Goal: Task Accomplishment & Management: Use online tool/utility

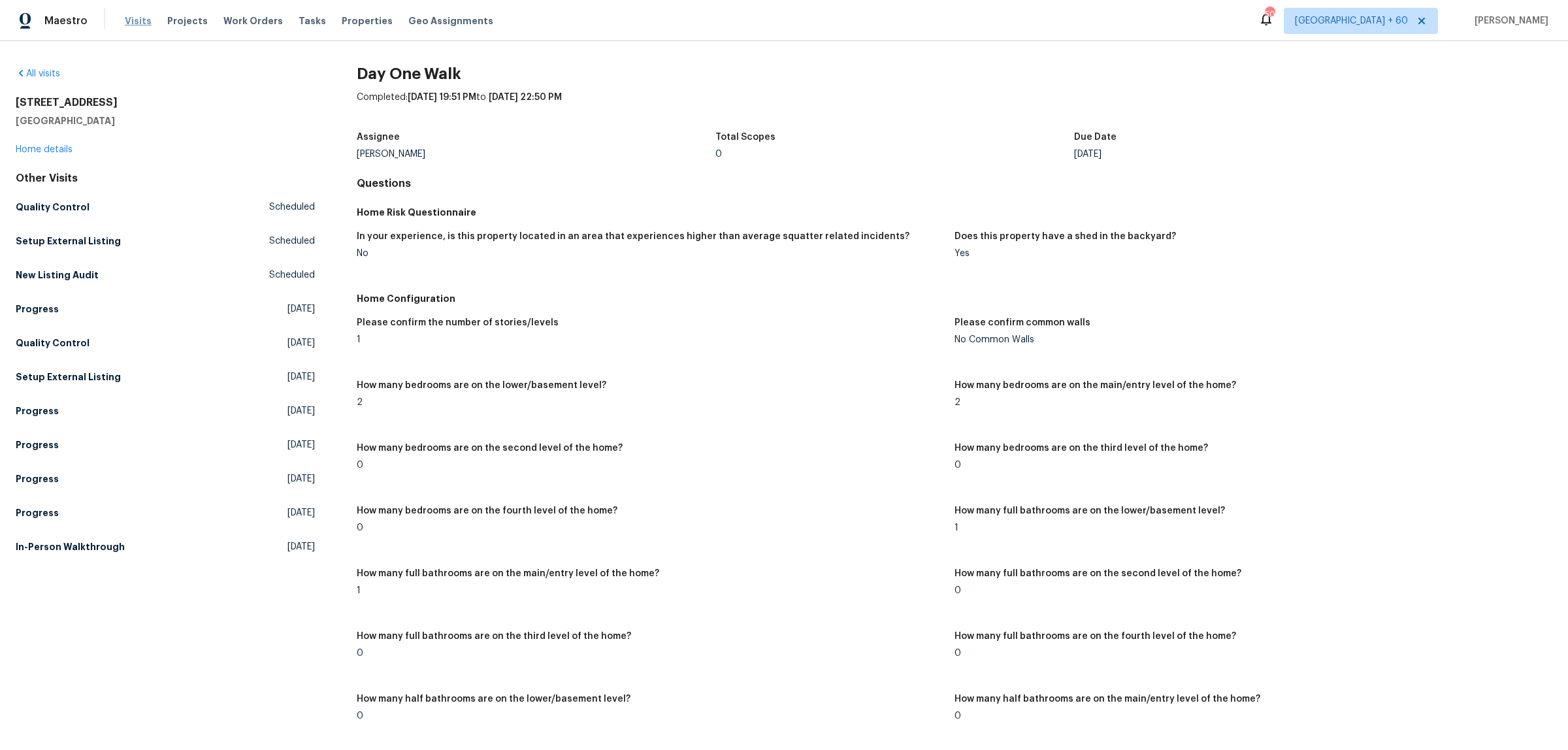
click at [133, 21] on span "Visits" at bounding box center [138, 21] width 27 height 13
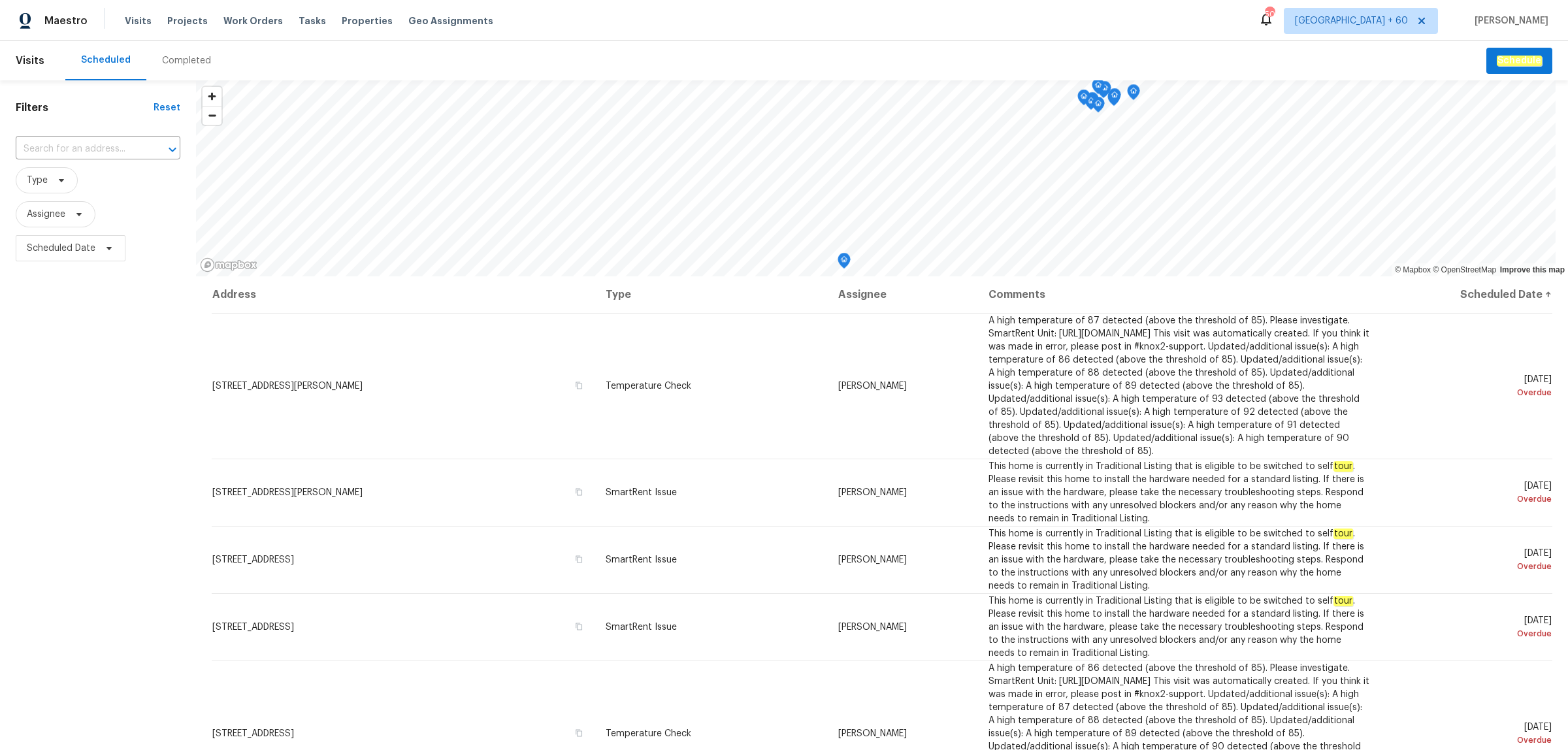
click at [181, 63] on div "Completed" at bounding box center [186, 61] width 49 height 13
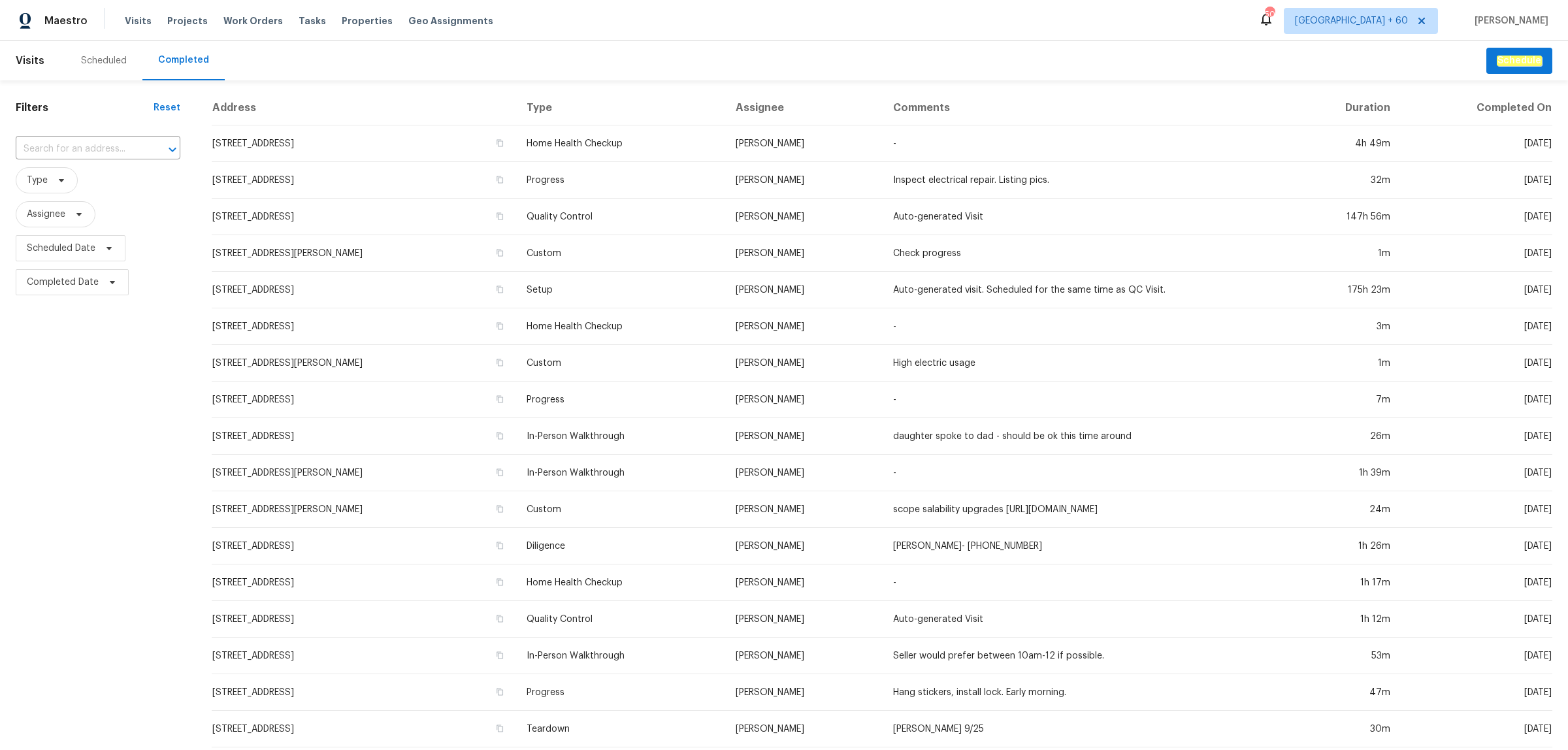
click at [82, 144] on input "text" at bounding box center [79, 149] width 128 height 20
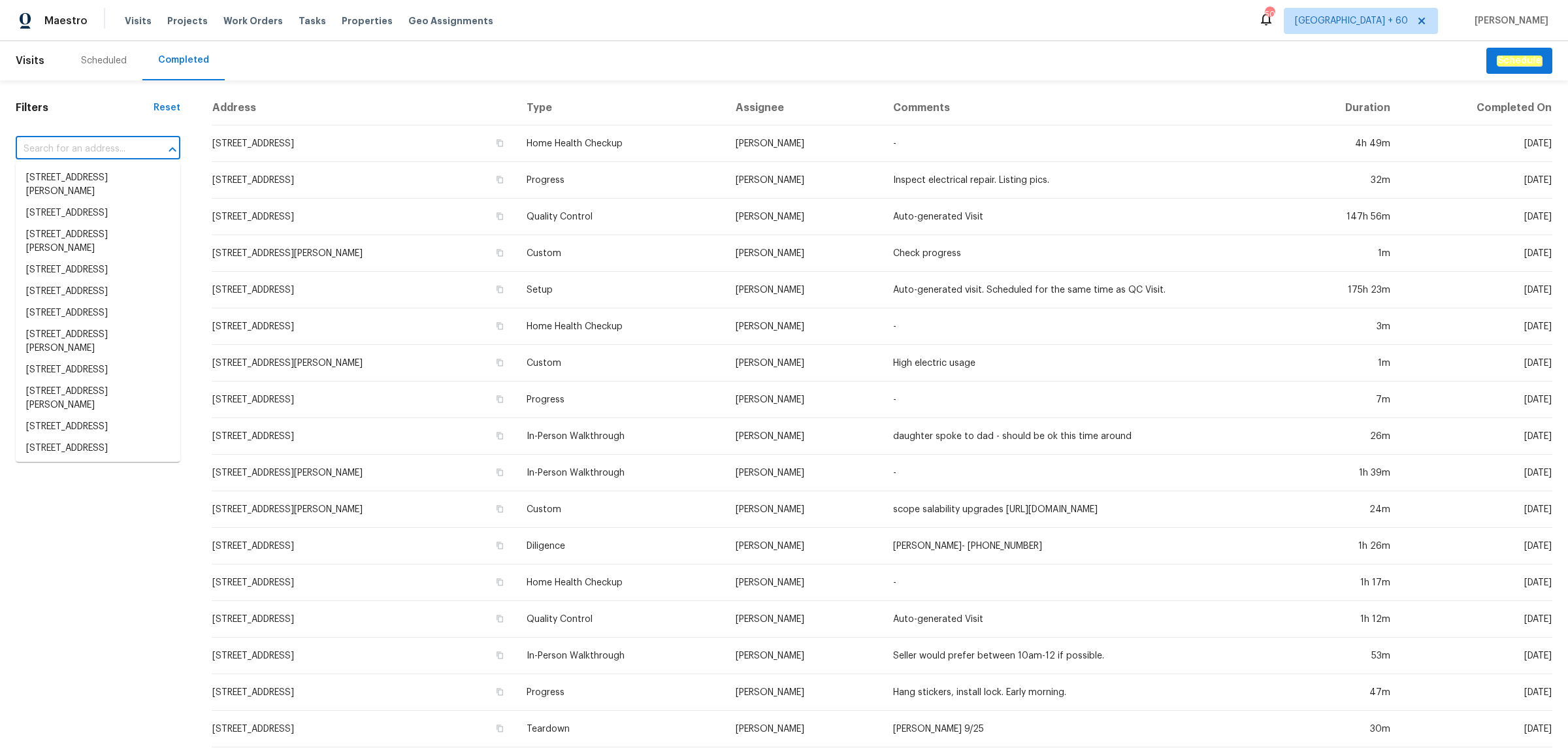
paste input "[STREET_ADDRESS][PERSON_NAME]"
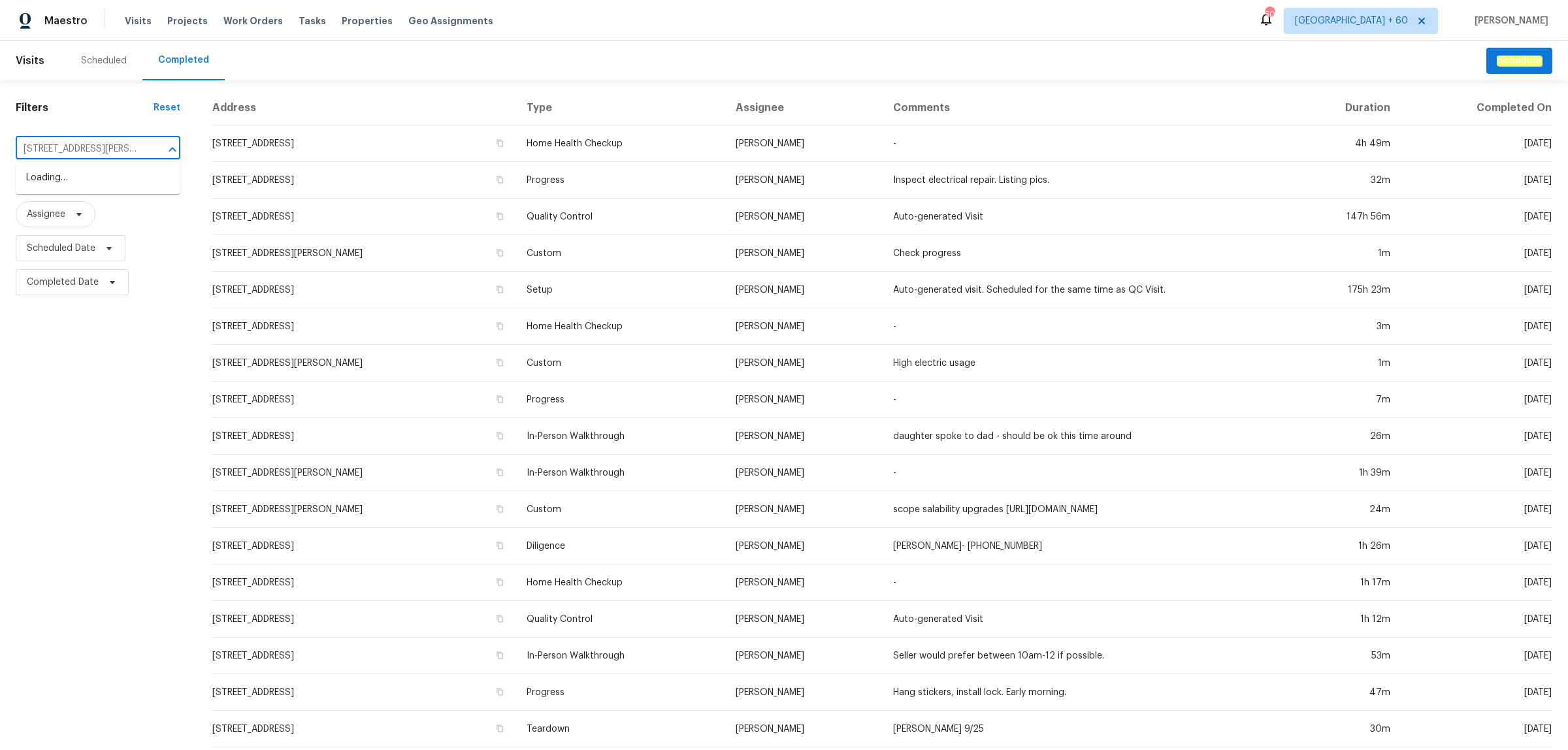
scroll to position [0, 84]
type input "[STREET_ADDRESS][PERSON_NAME]"
click at [99, 145] on input "text" at bounding box center [79, 149] width 128 height 20
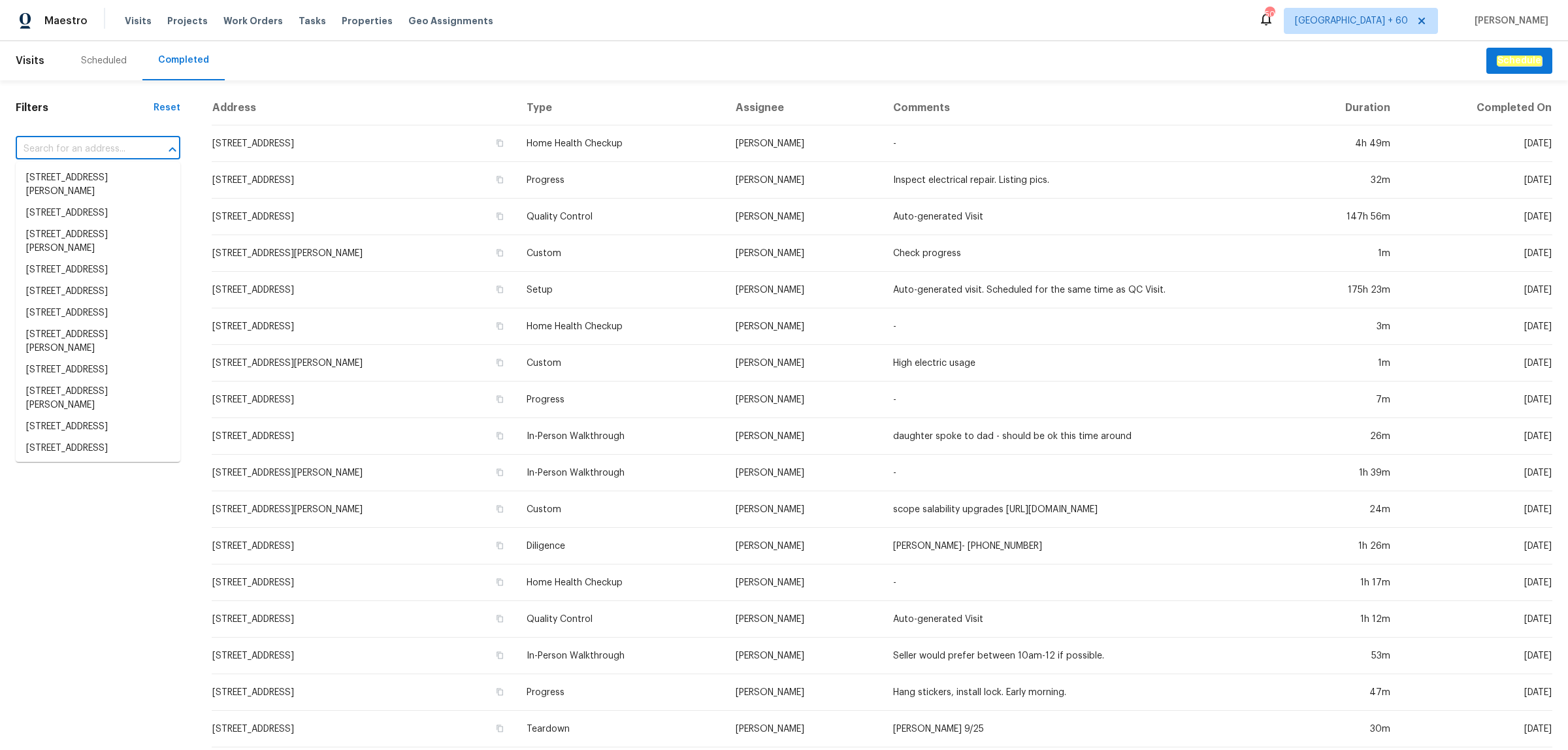
paste input "[STREET_ADDRESS][PERSON_NAME]"
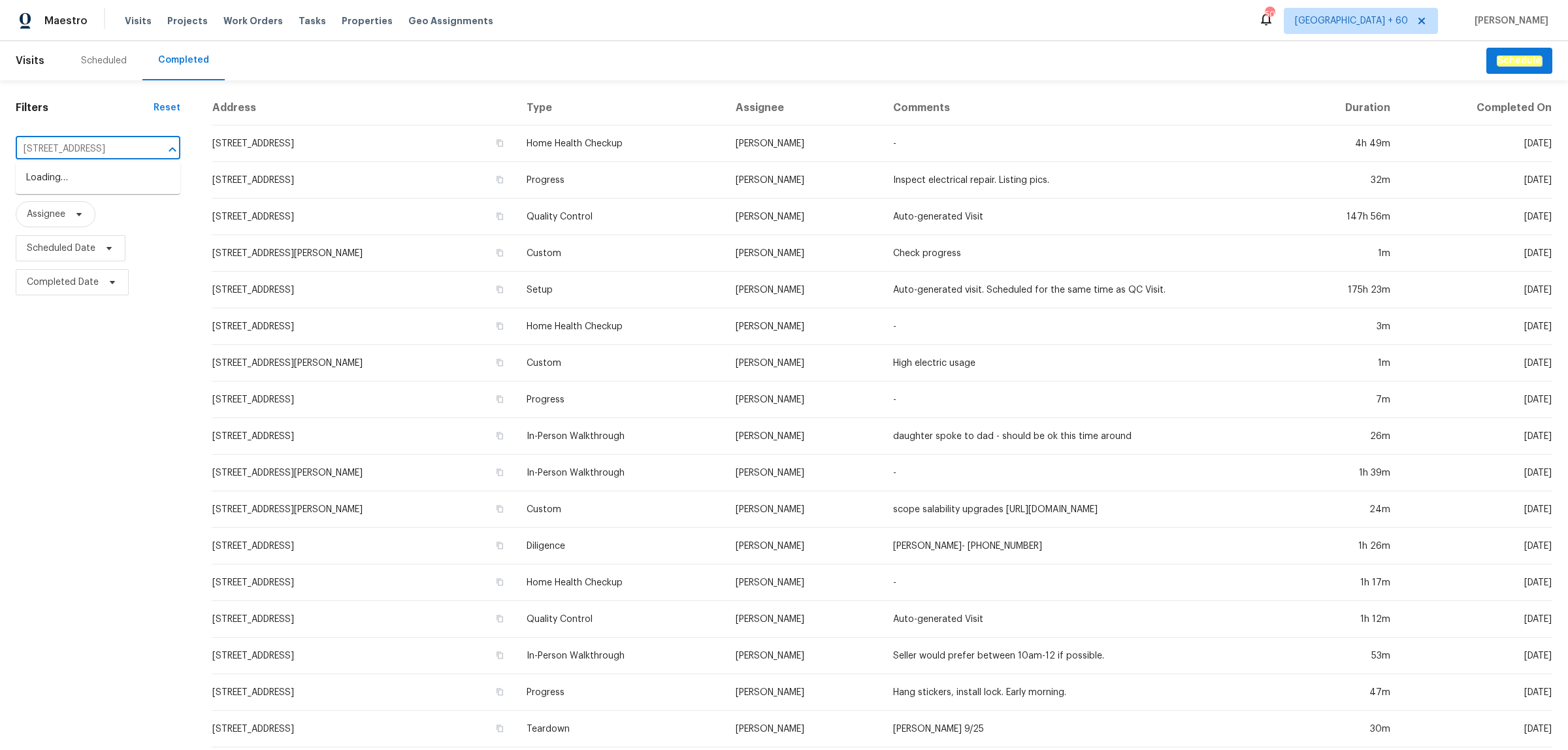
type input "[STREET_ADDRESS]"
click at [102, 187] on li "[STREET_ADDRESS][PERSON_NAME]" at bounding box center [98, 185] width 165 height 35
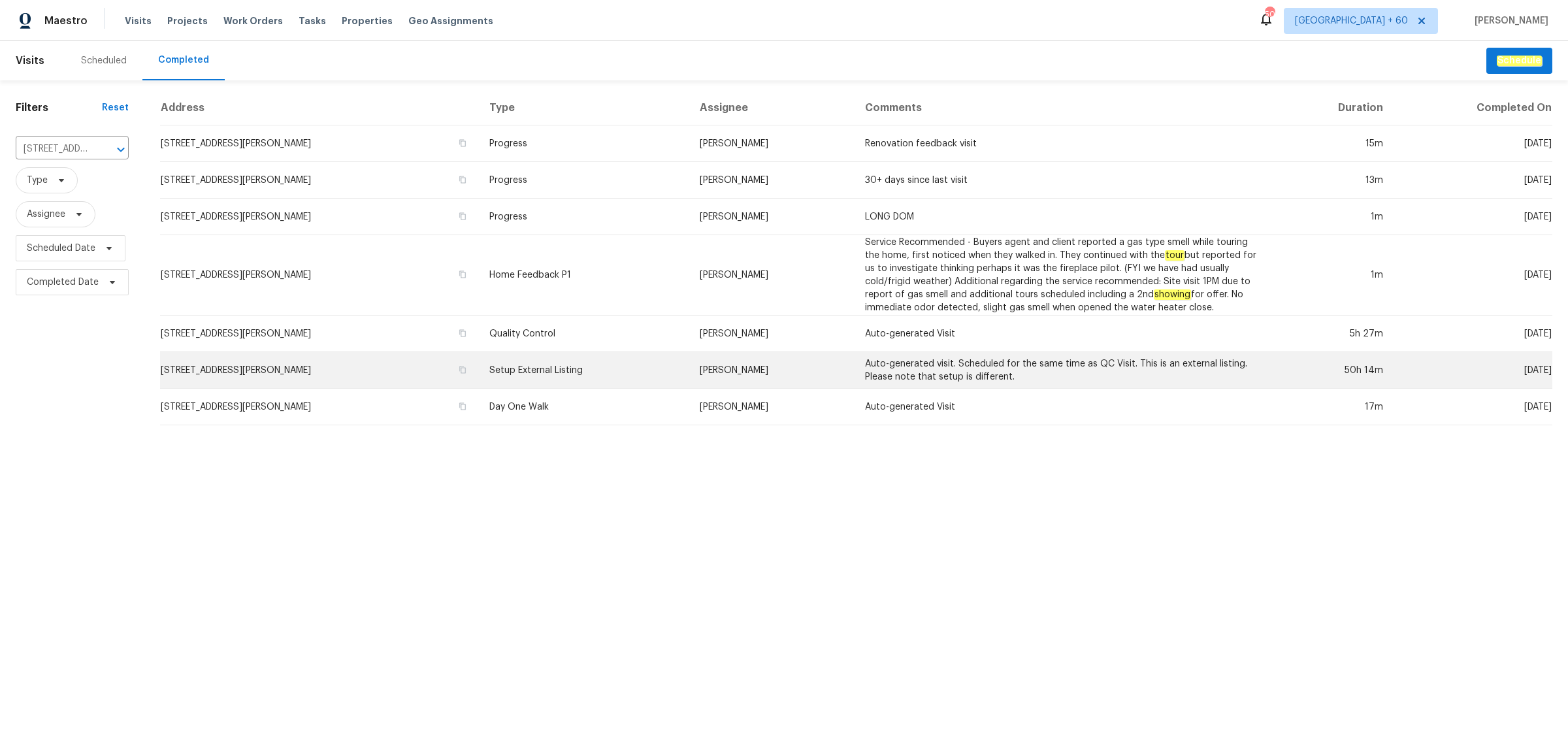
click at [599, 366] on td "Setup External Listing" at bounding box center [583, 371] width 211 height 37
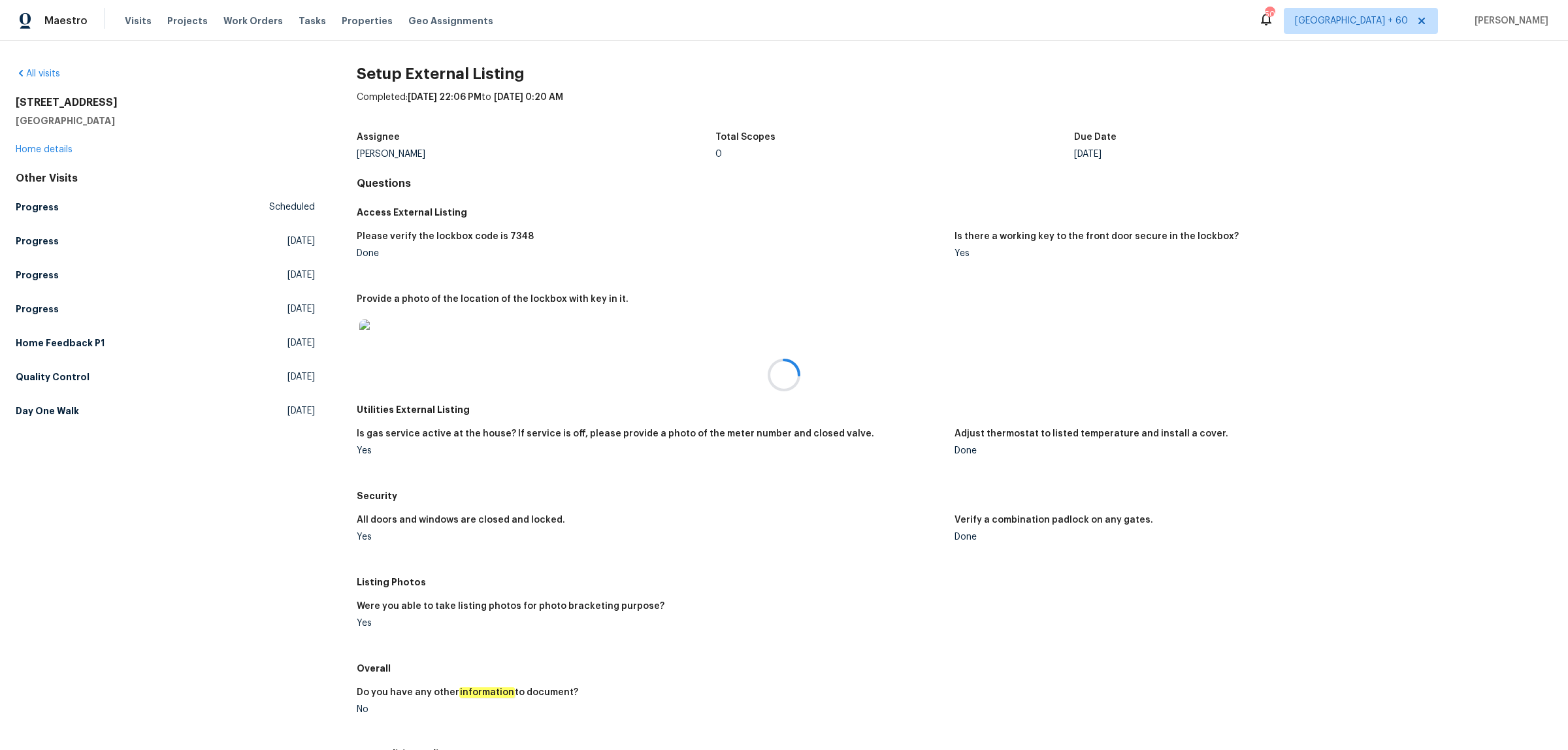
click at [42, 150] on div at bounding box center [784, 375] width 1568 height 750
click at [38, 150] on link "Home details" at bounding box center [44, 150] width 57 height 9
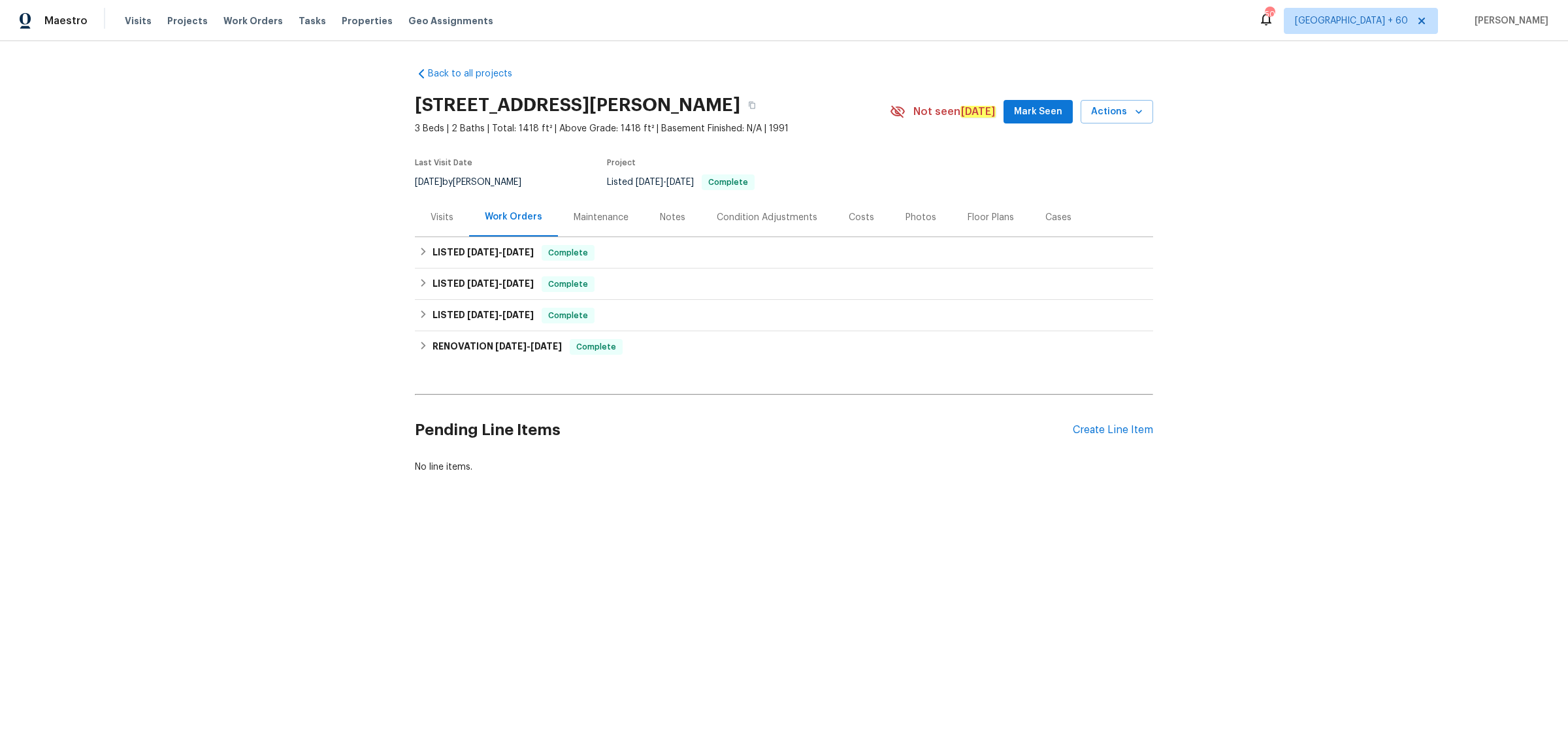
click at [913, 214] on div "Photos" at bounding box center [920, 217] width 30 height 13
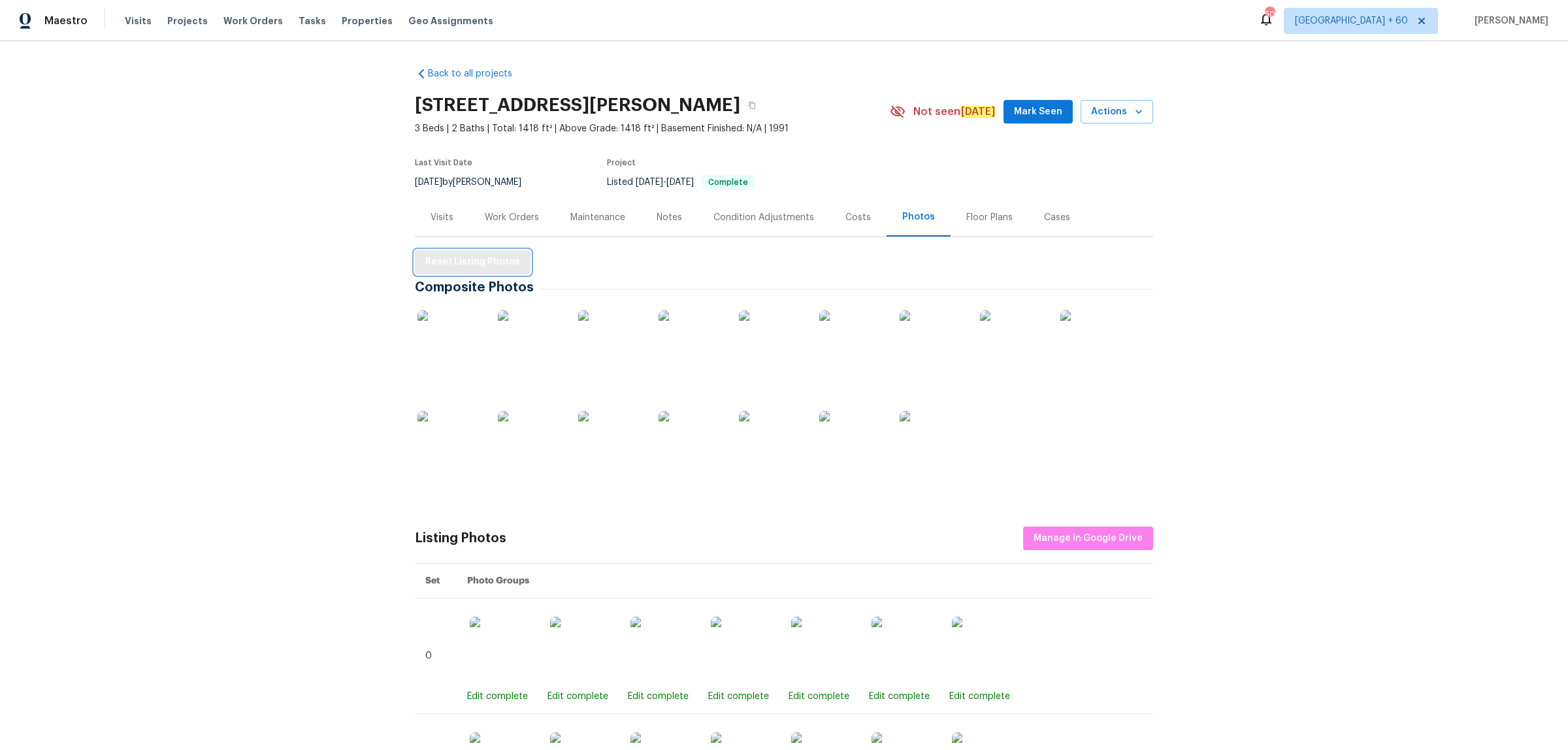
click at [454, 257] on span "Reset Listing Photos" at bounding box center [472, 262] width 95 height 17
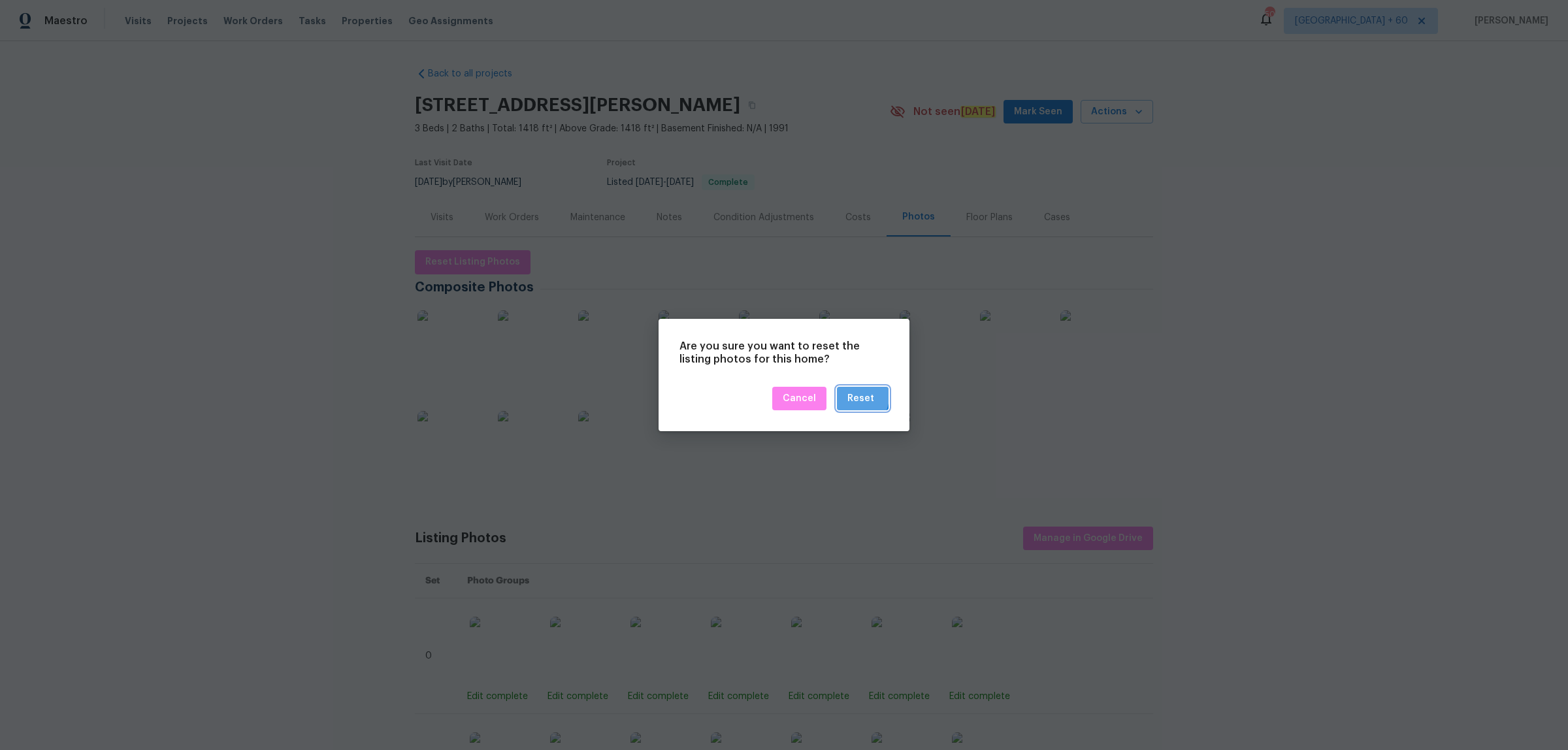
click at [851, 396] on div "Reset" at bounding box center [860, 399] width 27 height 17
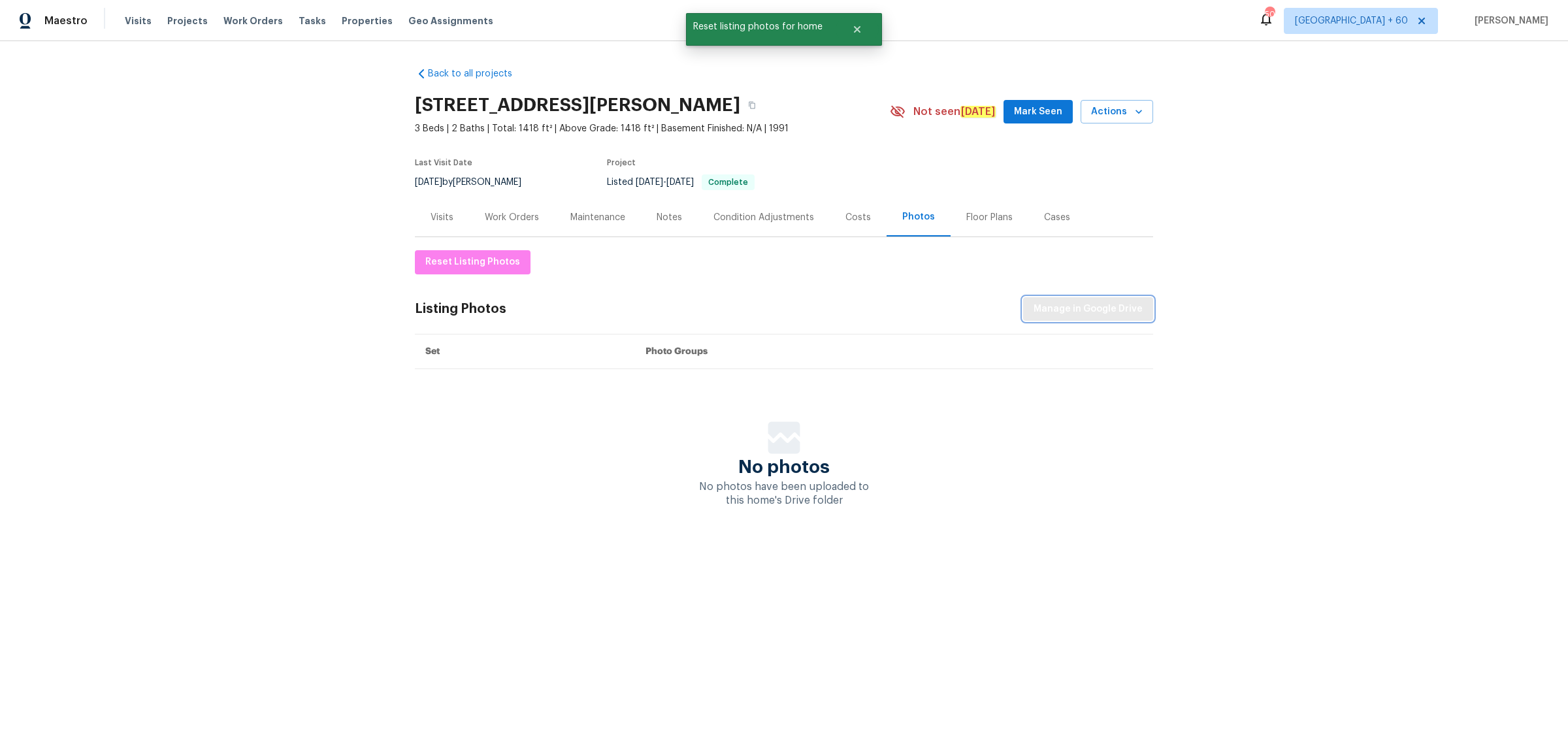
click at [1069, 306] on span "Manage in Google Drive" at bounding box center [1088, 309] width 110 height 17
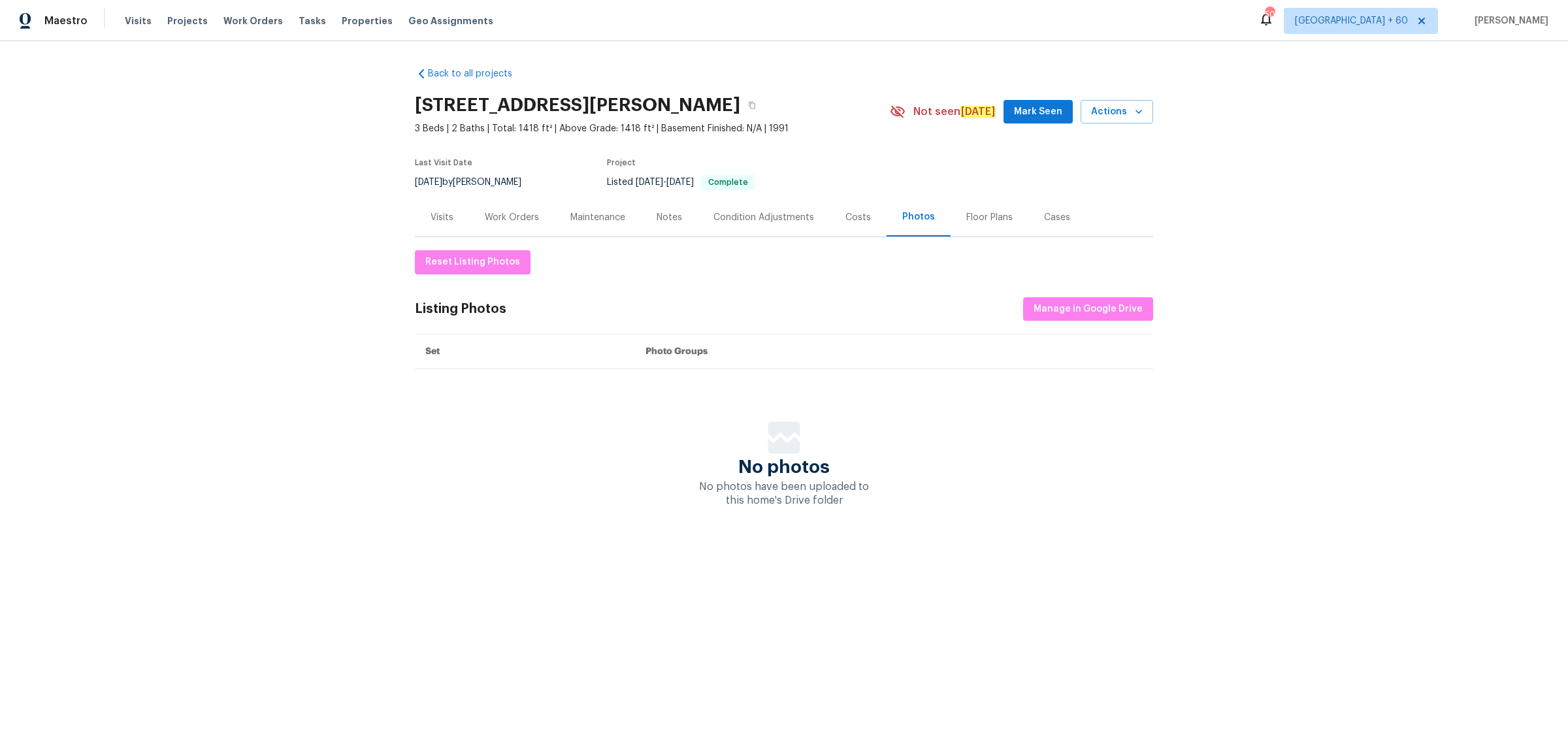
click at [132, 12] on div "Visits Projects Work Orders Tasks Properties Geo Assignments" at bounding box center [317, 21] width 384 height 26
click at [134, 17] on span "Visits" at bounding box center [138, 21] width 27 height 13
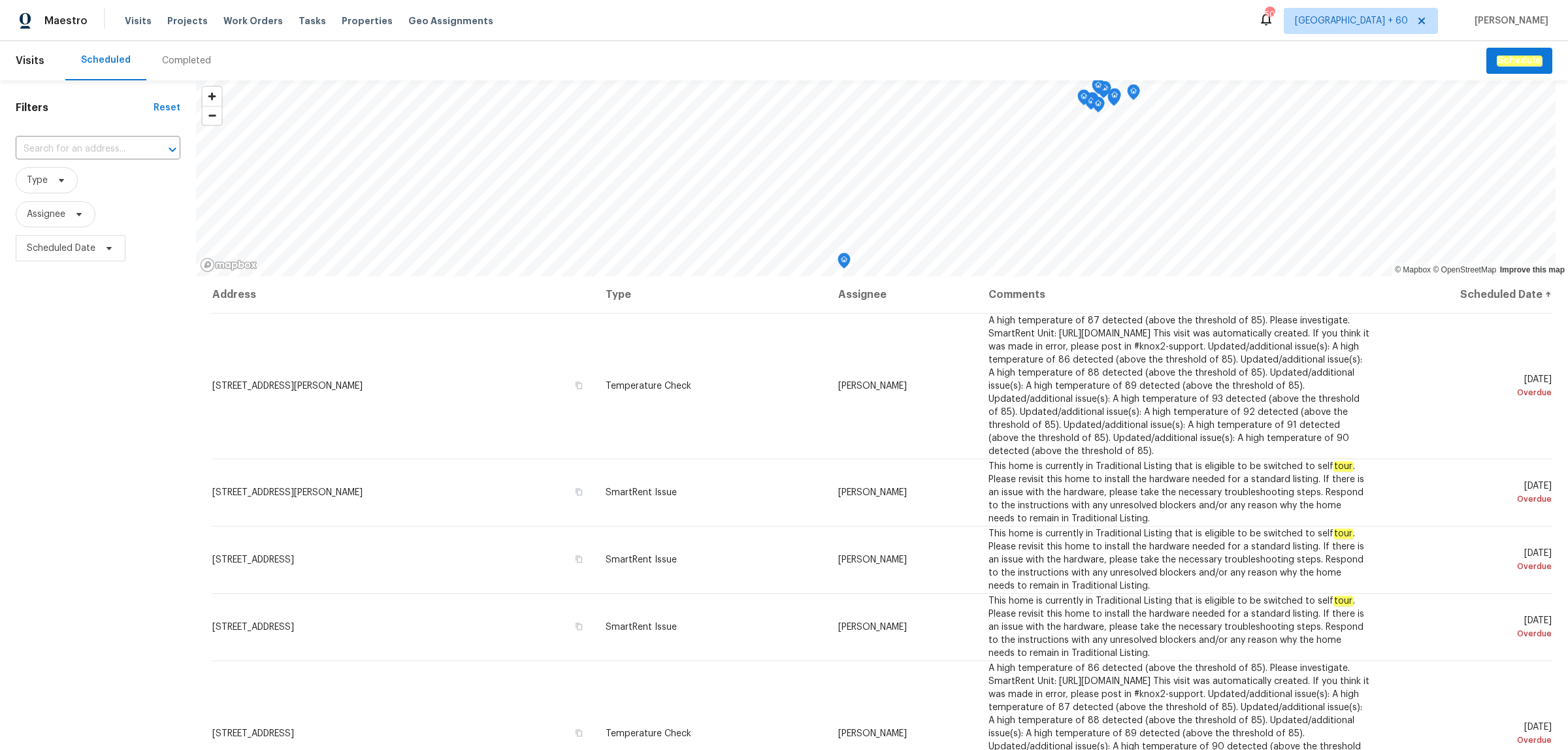
click at [181, 60] on div "Completed" at bounding box center [186, 61] width 49 height 13
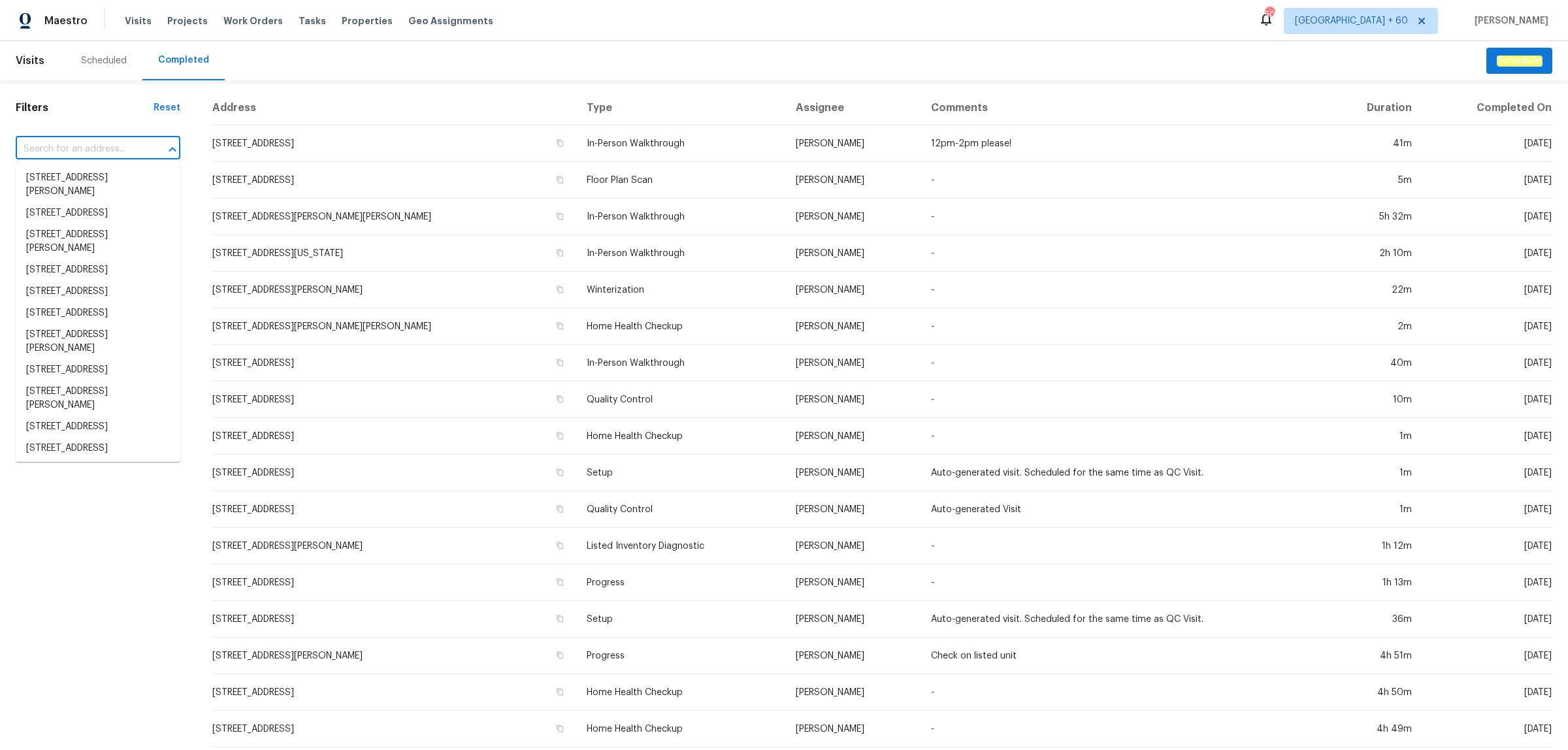
click at [37, 144] on input "text" at bounding box center [79, 149] width 128 height 20
paste input "[STREET_ADDRESS]"
type input "[STREET_ADDRESS]"
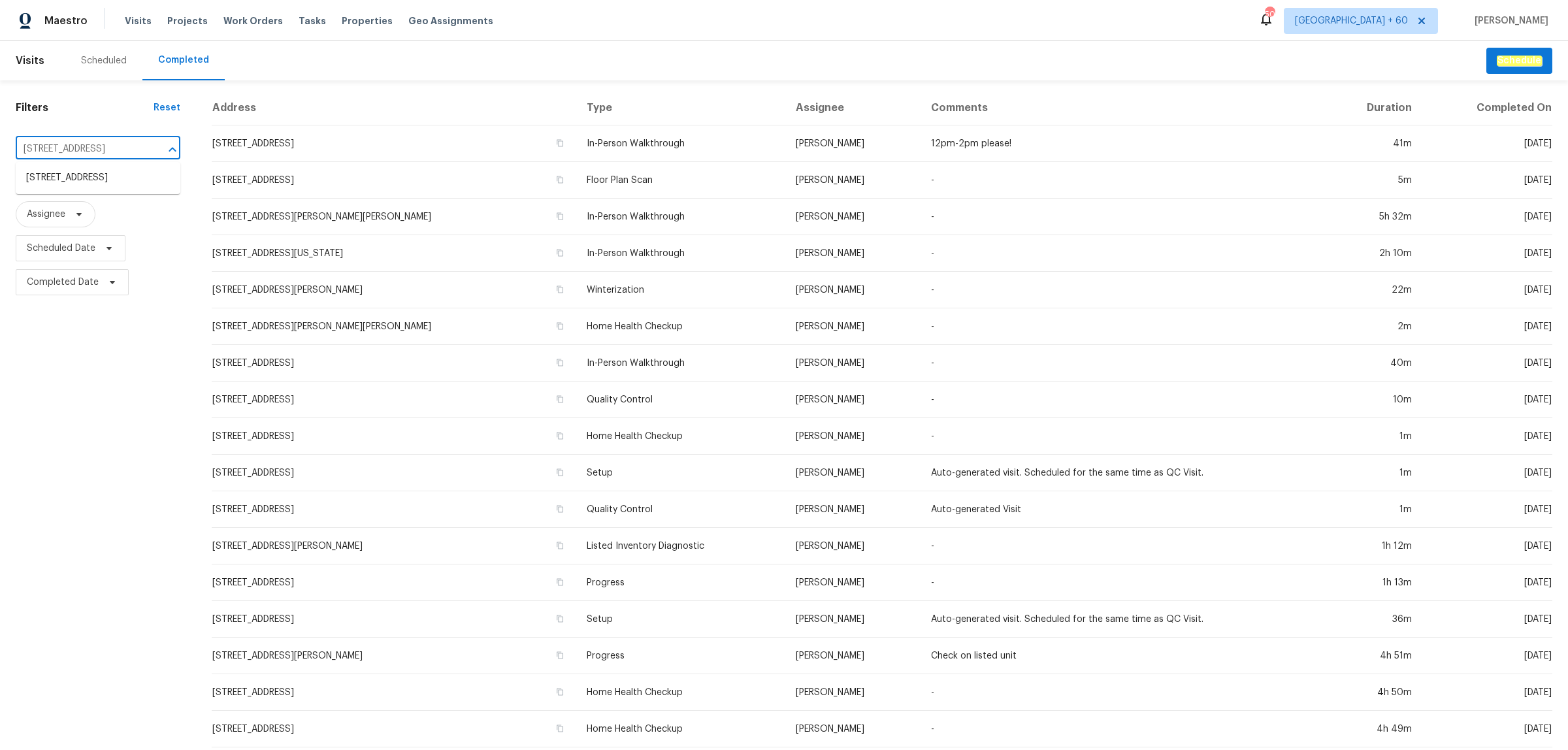
scroll to position [0, 21]
click at [74, 185] on li "[STREET_ADDRESS]" at bounding box center [98, 178] width 165 height 21
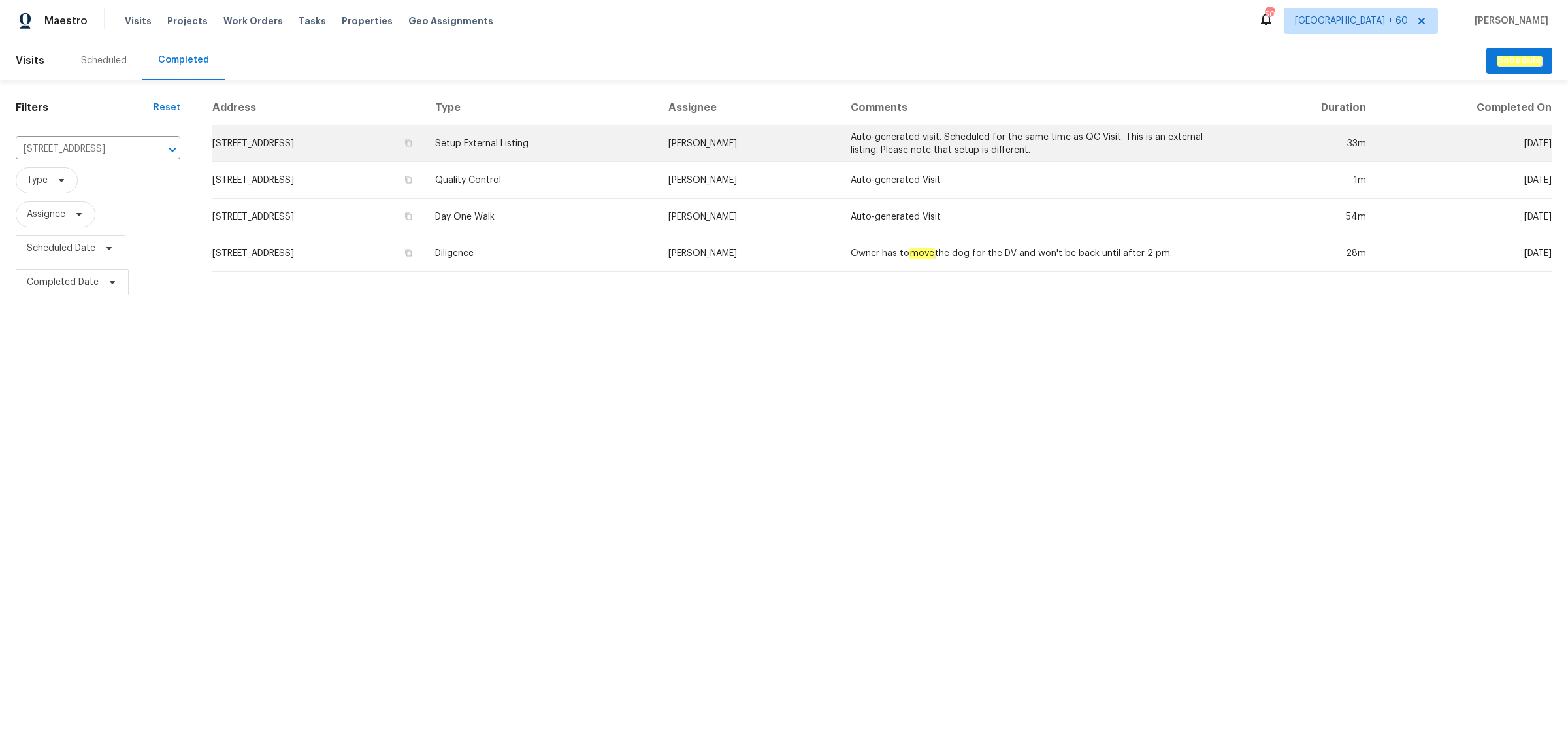
click at [566, 154] on td "Setup External Listing" at bounding box center [540, 144] width 233 height 37
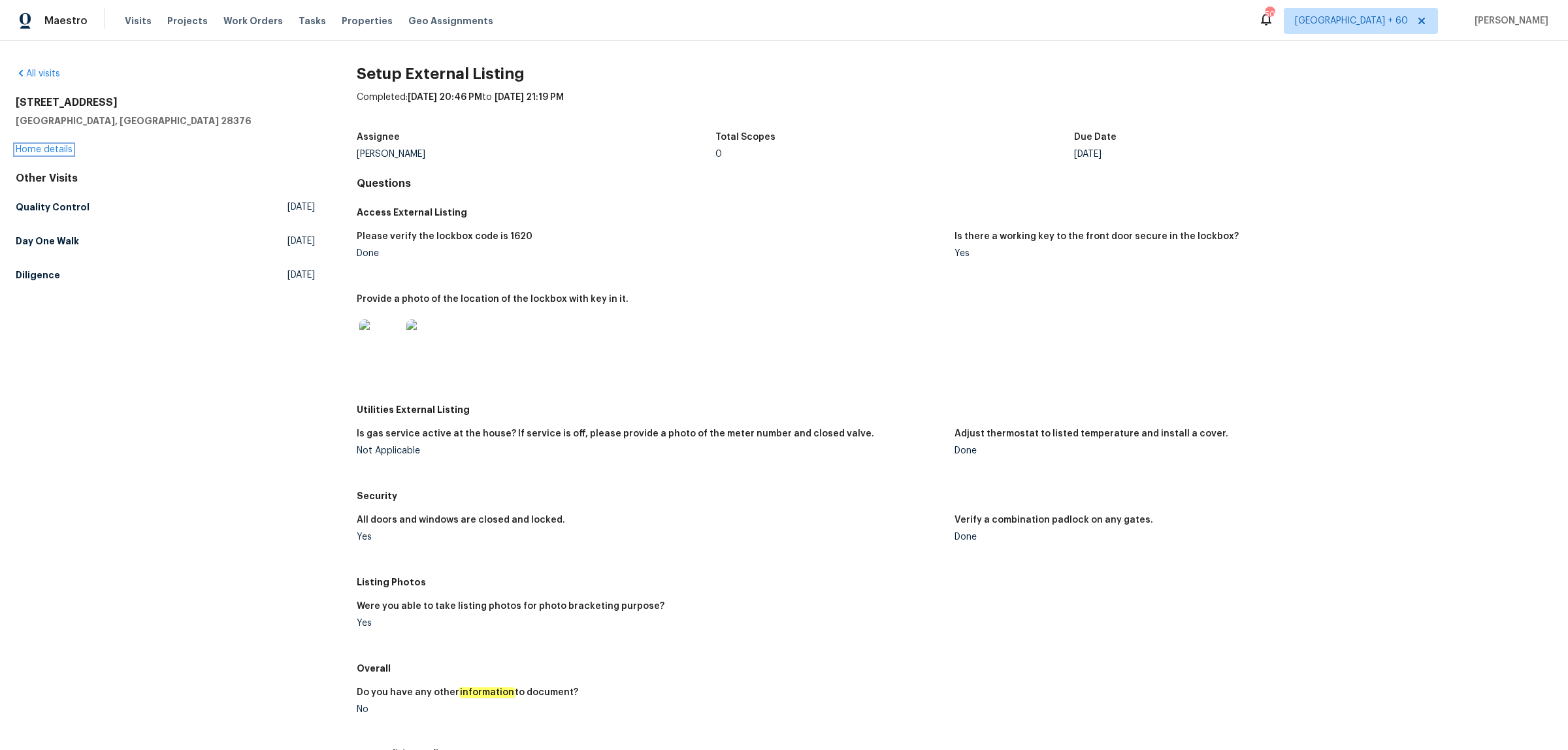
click at [60, 151] on link "Home details" at bounding box center [44, 150] width 57 height 9
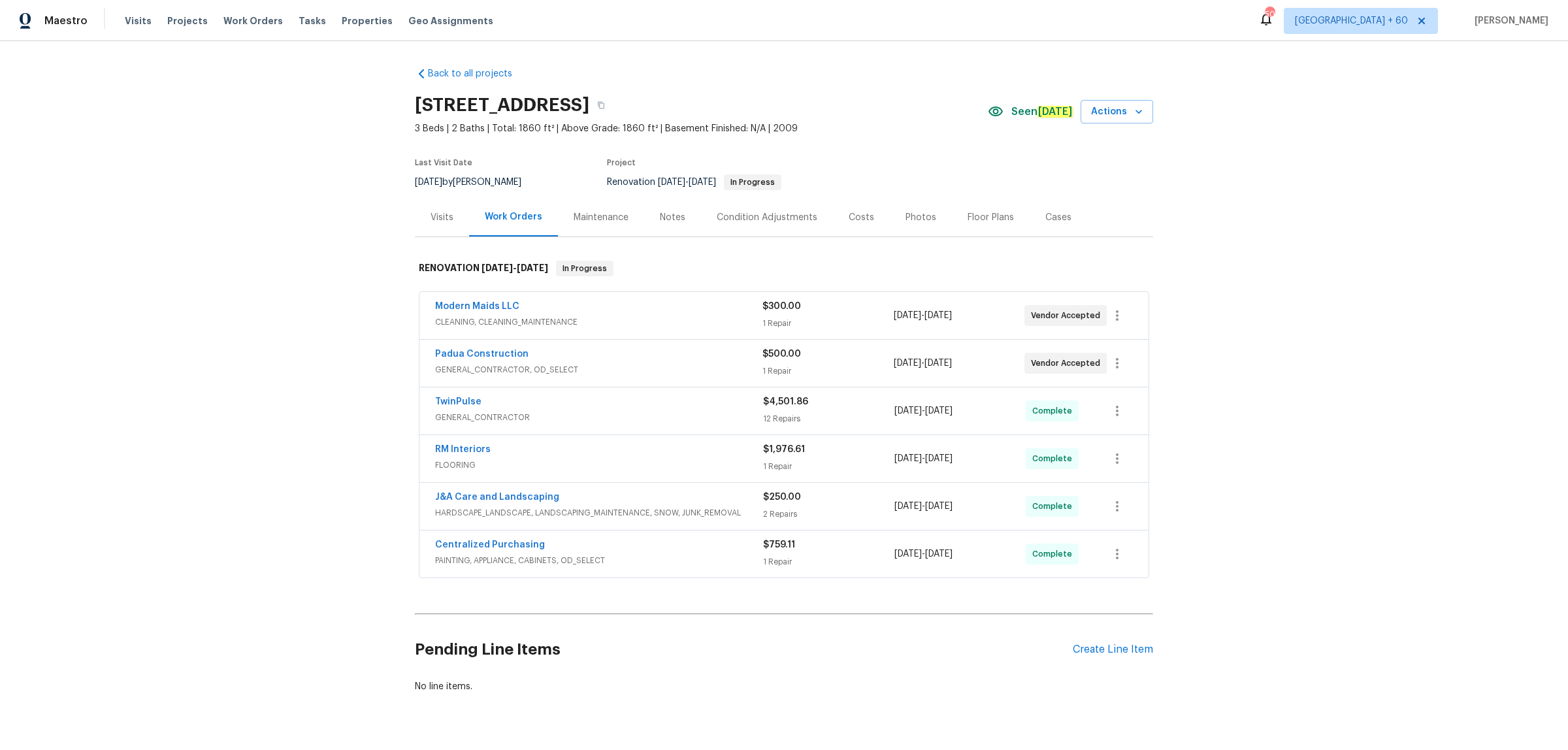
click at [951, 220] on div "Floor Plans" at bounding box center [990, 217] width 77 height 39
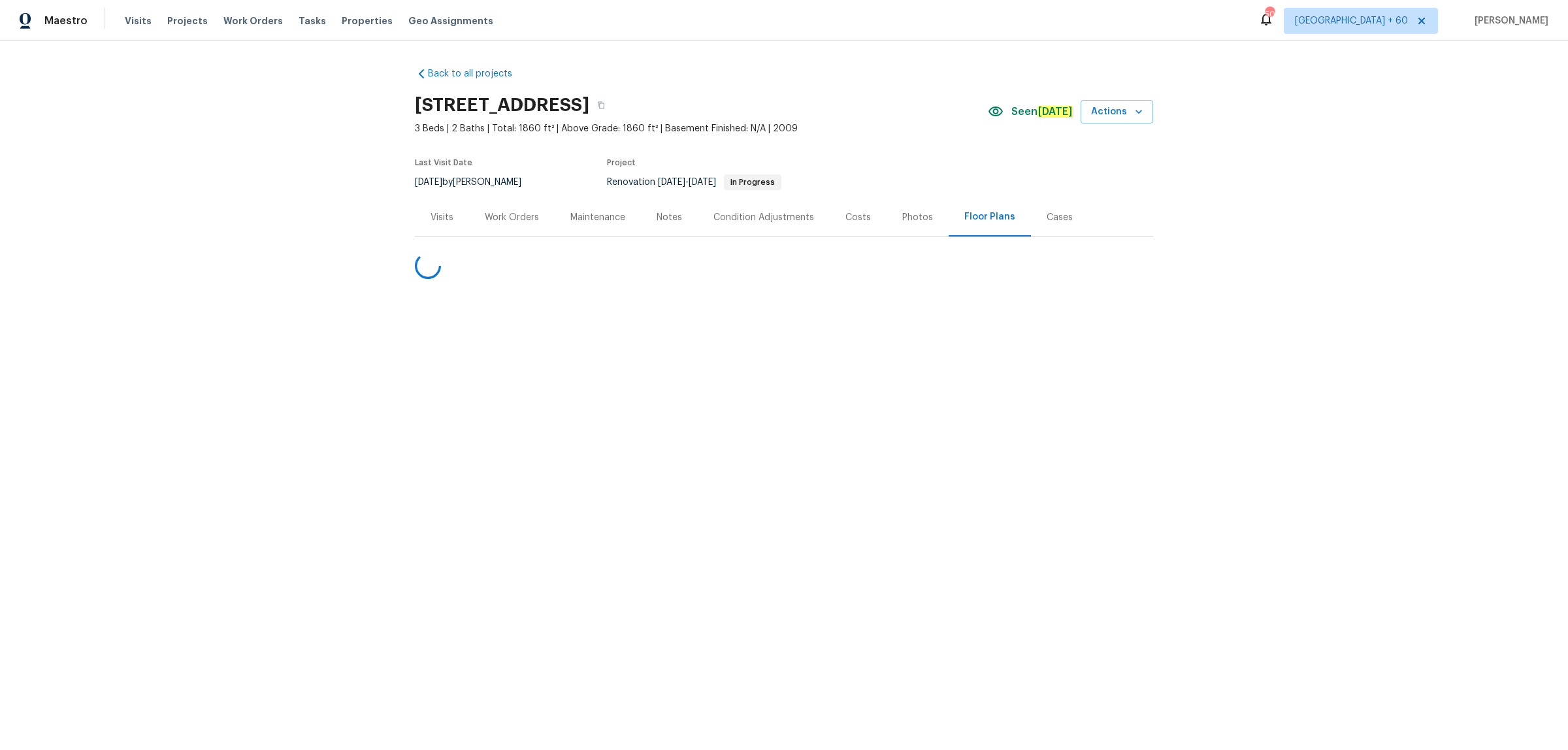
click at [889, 223] on div "Photos" at bounding box center [917, 217] width 62 height 39
